Goal: Information Seeking & Learning: Check status

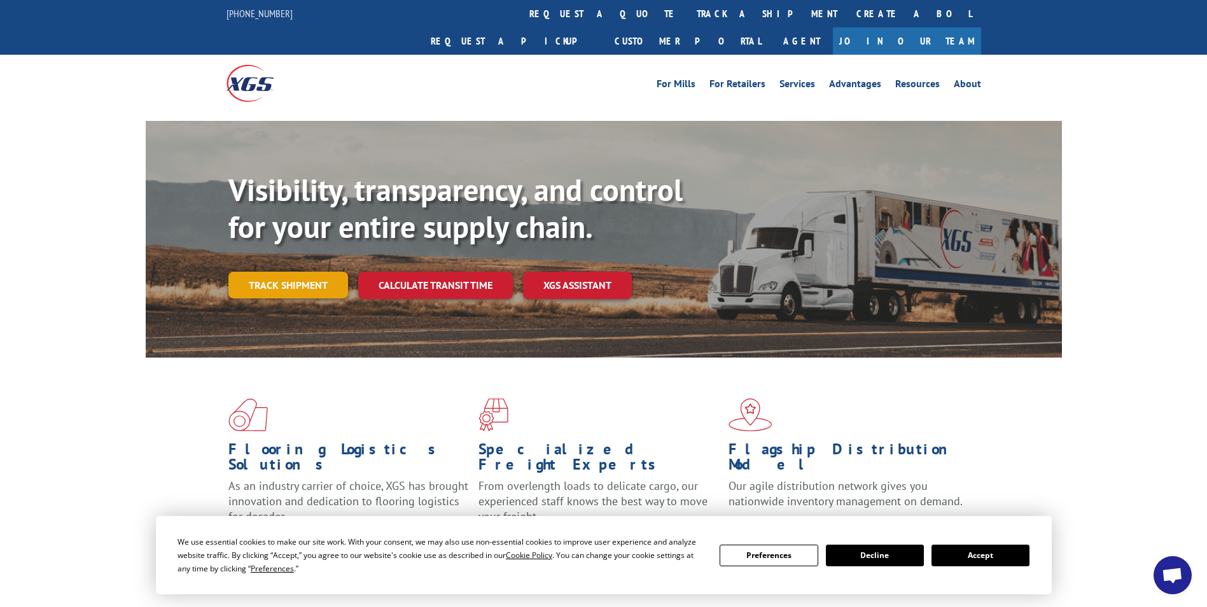
click at [260, 272] on link "Track shipment" at bounding box center [288, 285] width 120 height 27
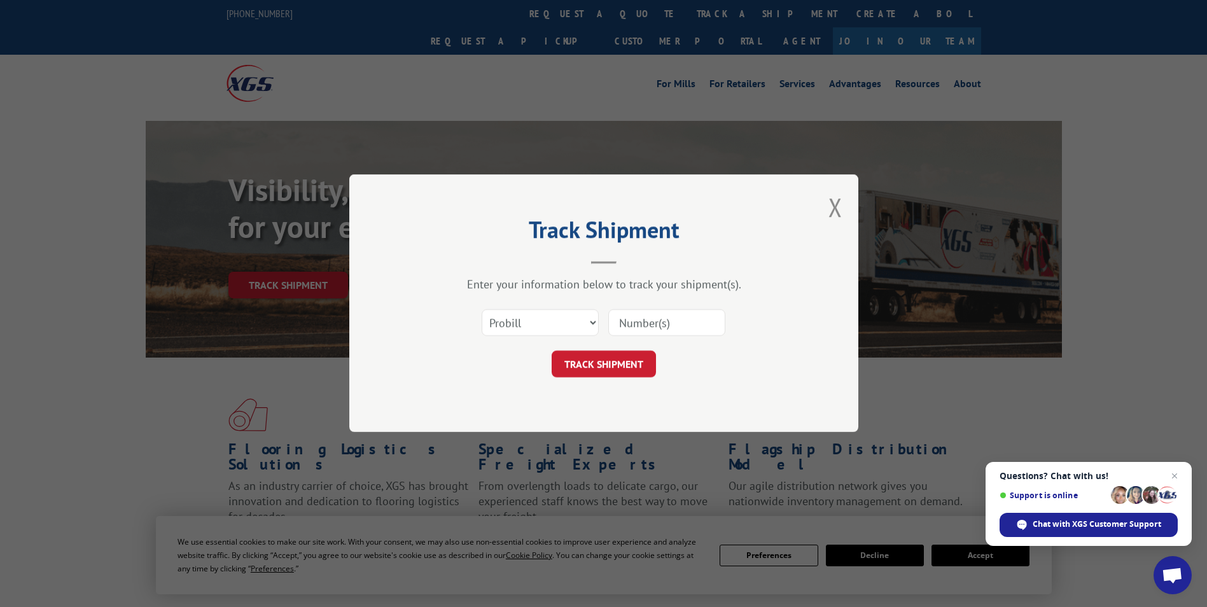
click at [644, 321] on input at bounding box center [666, 323] width 117 height 27
type input "17672525"
click at [632, 369] on button "TRACK SHIPMENT" at bounding box center [603, 364] width 104 height 27
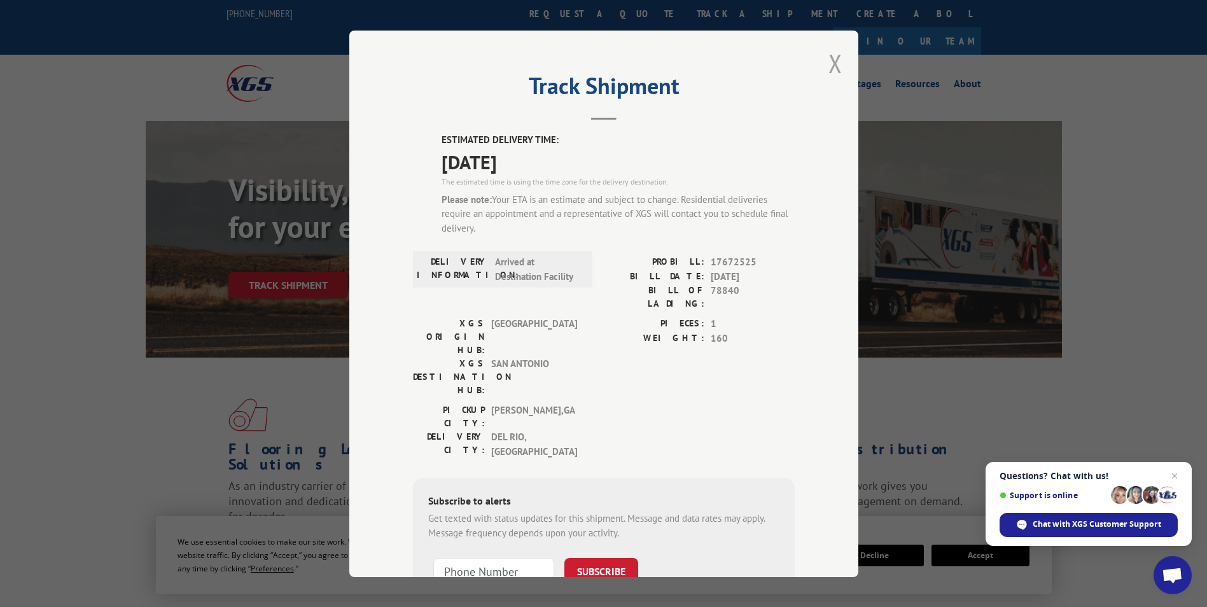
click at [833, 64] on button "Close modal" at bounding box center [835, 63] width 14 height 34
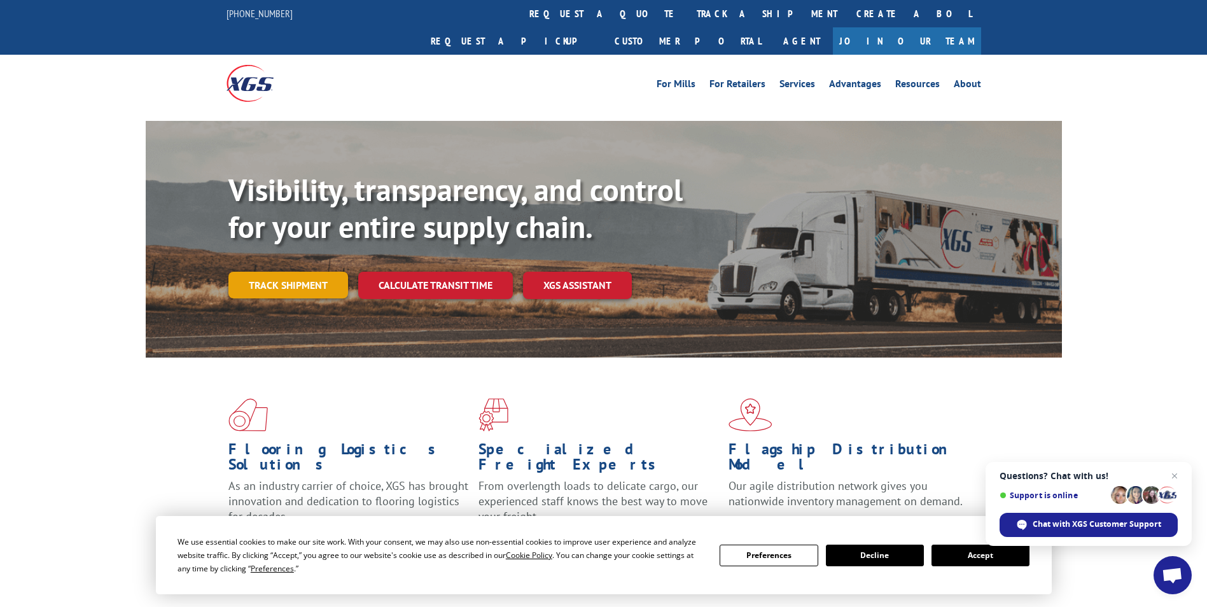
click at [275, 272] on link "Track shipment" at bounding box center [288, 285] width 120 height 27
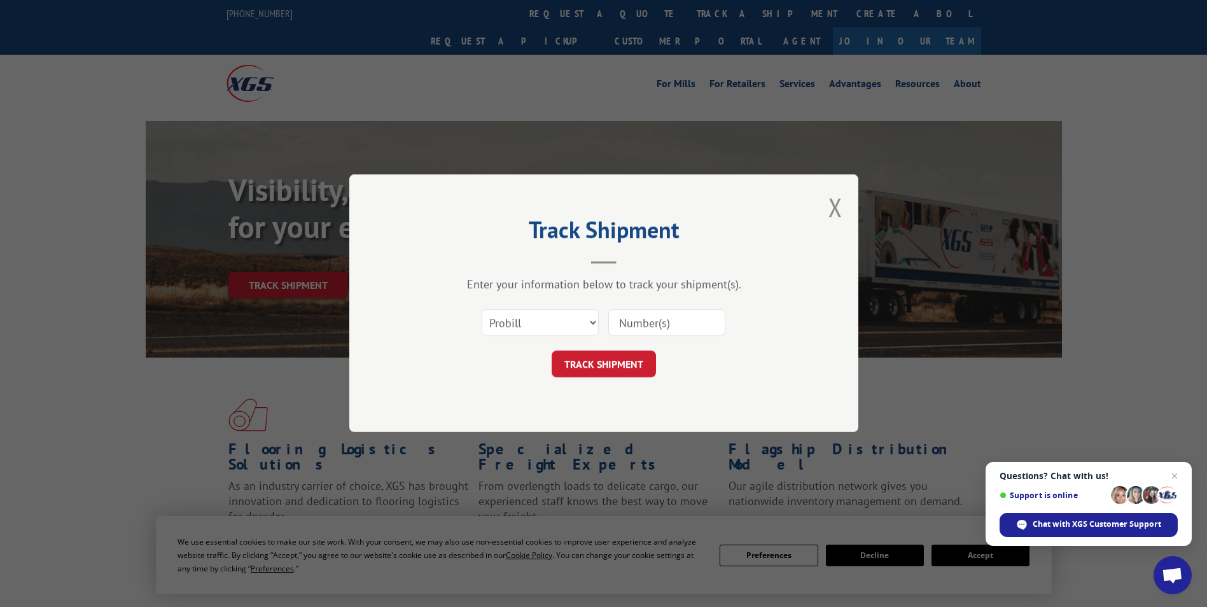
click at [641, 326] on input at bounding box center [666, 323] width 117 height 27
type input "17672525"
click at [627, 360] on button "TRACK SHIPMENT" at bounding box center [603, 364] width 104 height 27
